Goal: Browse casually: Explore the website without a specific task or goal

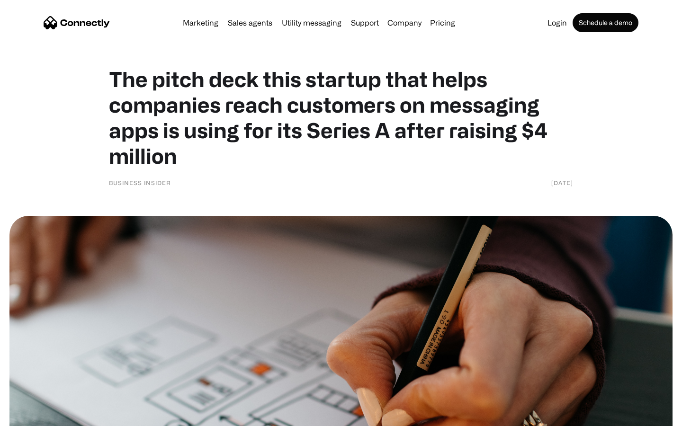
scroll to position [4108, 0]
